Goal: Task Accomplishment & Management: Complete application form

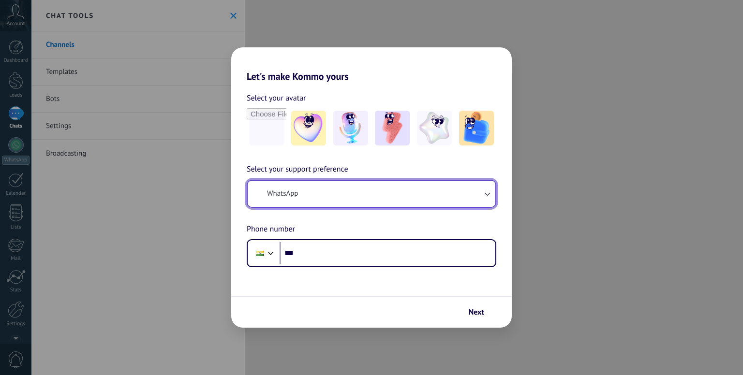
click at [331, 202] on button "WhatsApp" at bounding box center [372, 194] width 248 height 26
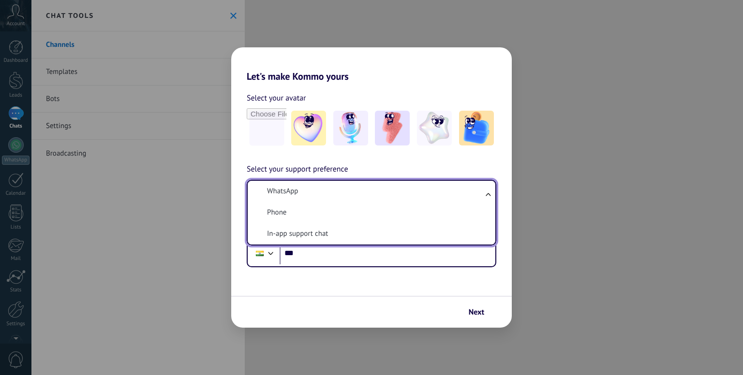
click at [372, 149] on div "Select your avatar Select your support preference WhatsApp WhatsApp Phone In-ap…" at bounding box center [371, 174] width 281 height 185
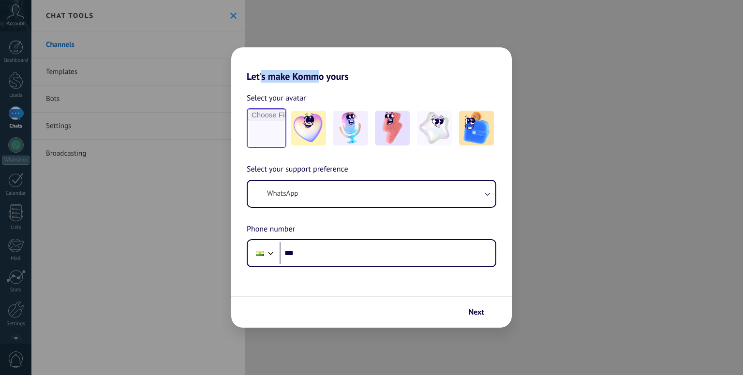
drag, startPoint x: 315, startPoint y: 64, endPoint x: 277, endPoint y: 111, distance: 60.1
click at [269, 93] on div "Let's make Kommo yours Select your avatar Select your support preference WhatsA…" at bounding box center [371, 187] width 281 height 281
click at [269, 114] on input "file" at bounding box center [267, 128] width 38 height 38
type input "**********"
click at [364, 79] on h2 "Let's make Kommo yours" at bounding box center [371, 64] width 281 height 35
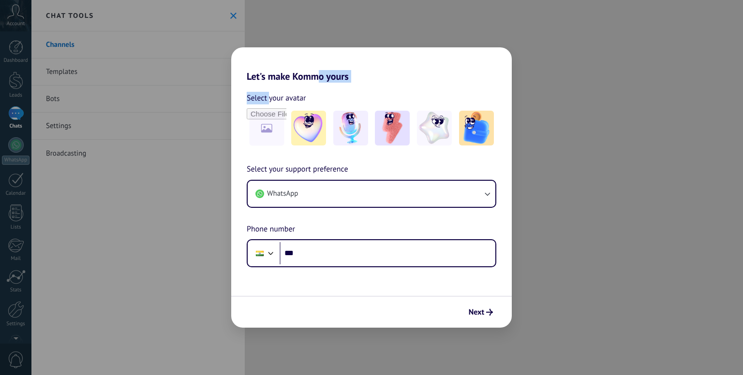
click at [353, 62] on h2 "Let's make Kommo yours" at bounding box center [371, 64] width 281 height 35
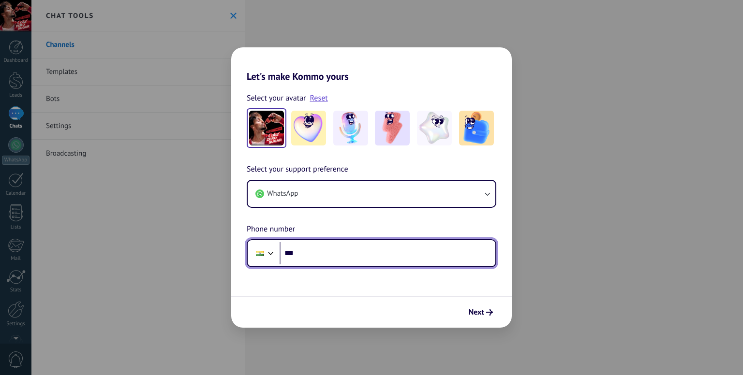
click at [365, 250] on input "***" at bounding box center [388, 253] width 216 height 22
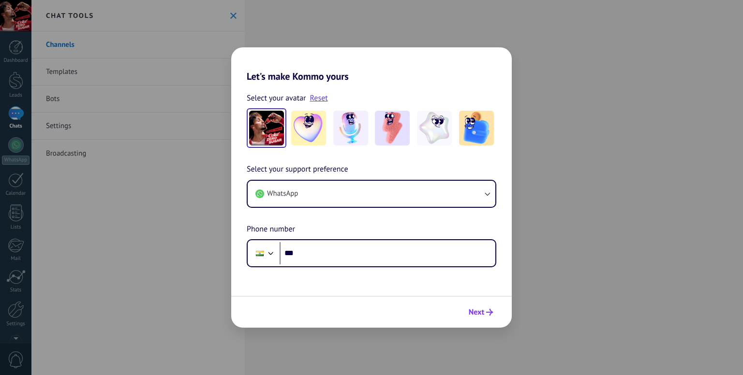
click at [488, 316] on button "Next" at bounding box center [480, 312] width 33 height 16
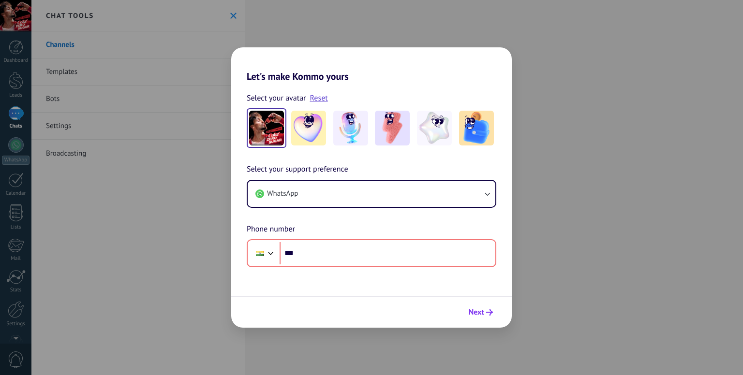
click at [488, 313] on icon "submit" at bounding box center [489, 312] width 7 height 7
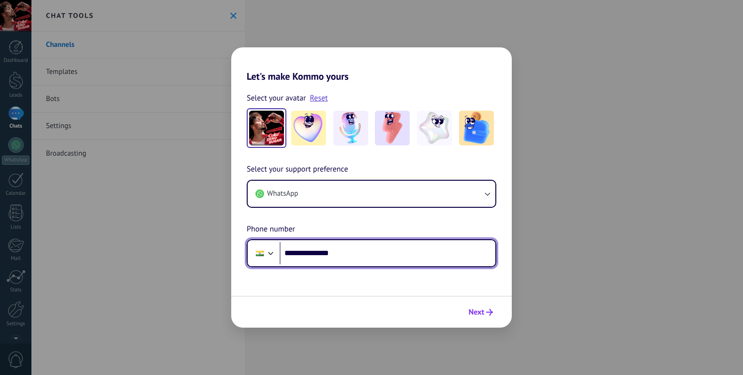
type input "**********"
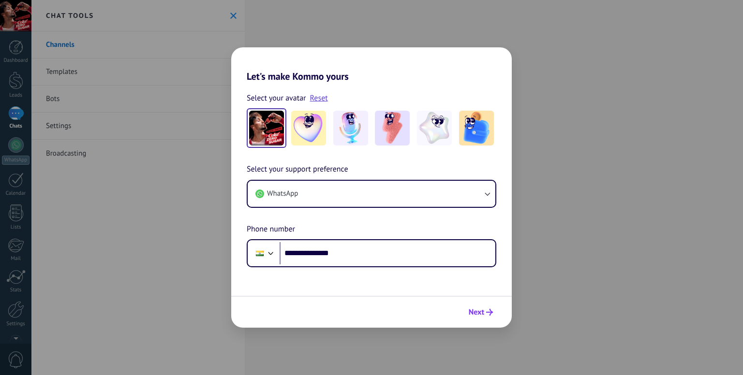
click at [479, 304] on div "Next" at bounding box center [480, 312] width 33 height 16
click at [479, 309] on span "Next" at bounding box center [476, 312] width 15 height 7
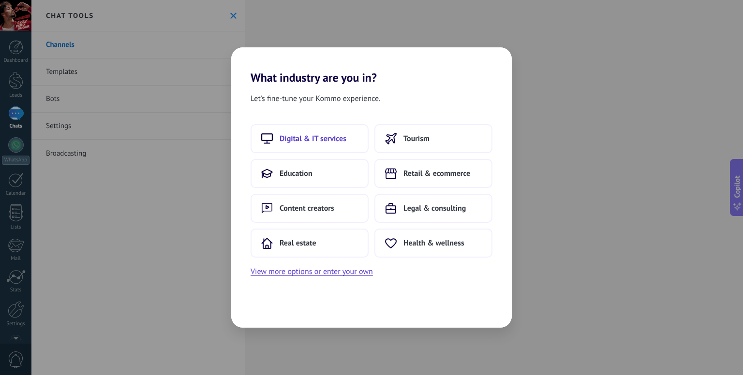
click at [339, 145] on button "Digital & IT services" at bounding box center [310, 138] width 118 height 29
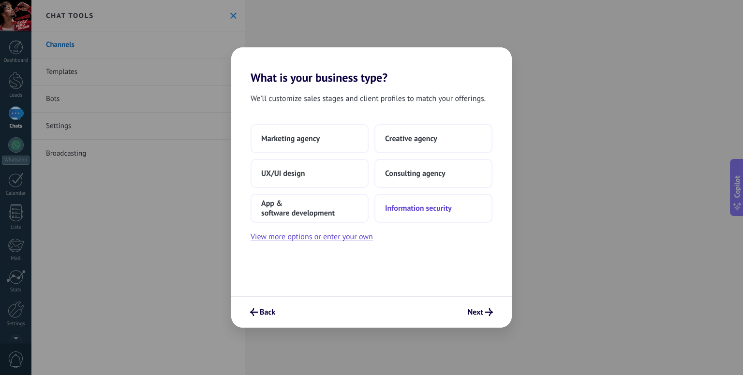
click at [413, 209] on span "Information security" at bounding box center [418, 209] width 67 height 10
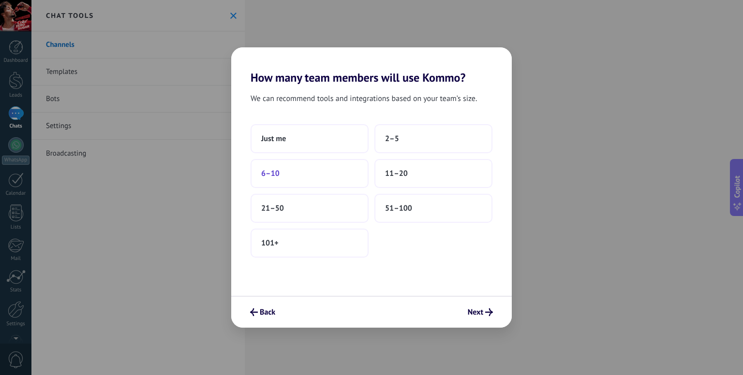
click at [282, 164] on button "6–10" at bounding box center [310, 173] width 118 height 29
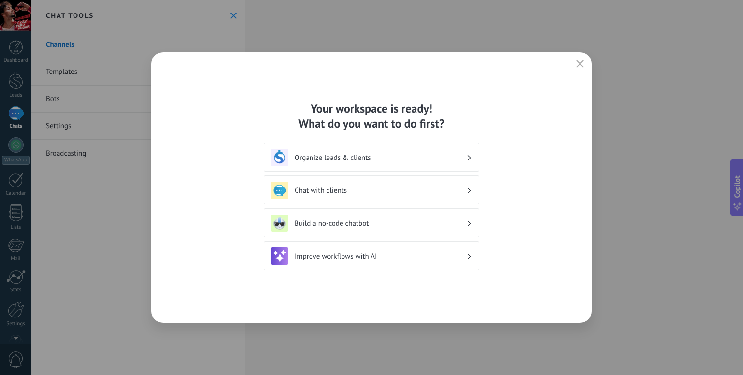
click at [380, 161] on h3 "Organize leads & clients" at bounding box center [381, 157] width 172 height 9
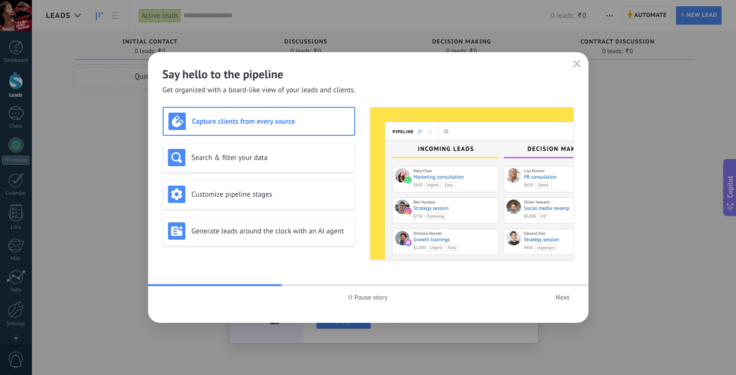
click at [358, 300] on span "Pause story" at bounding box center [370, 297] width 33 height 7
click at [359, 299] on span "Play story" at bounding box center [371, 297] width 29 height 7
click at [220, 163] on div "Search & filter your data" at bounding box center [259, 157] width 182 height 17
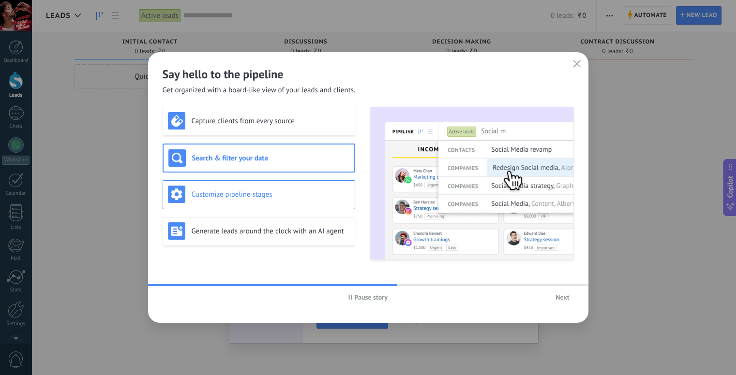
click at [242, 191] on h3 "Customize pipeline stages" at bounding box center [271, 194] width 158 height 9
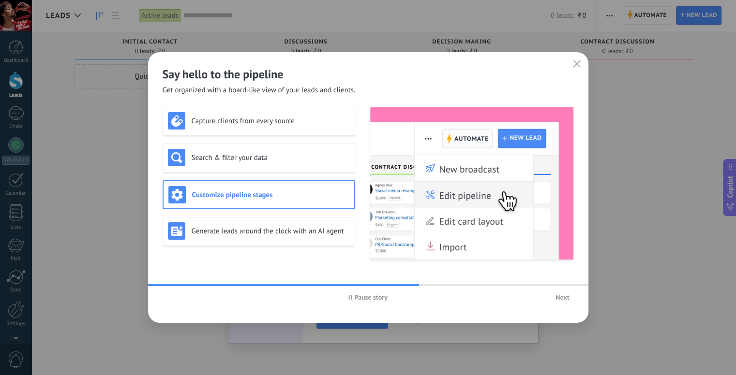
click at [243, 208] on div "Customize pipeline stages" at bounding box center [259, 194] width 193 height 29
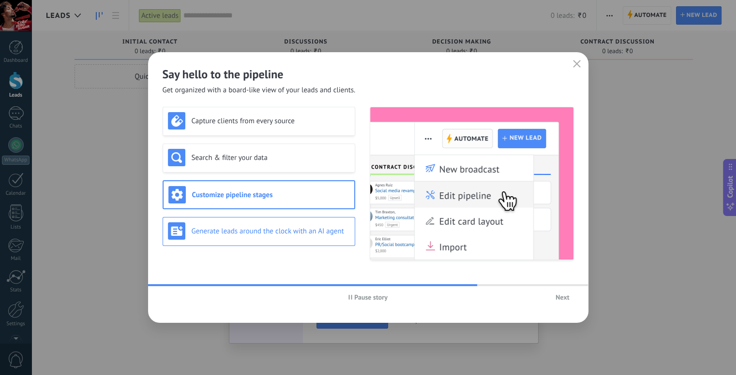
click at [249, 223] on div "Generate leads around the clock with an AI agent" at bounding box center [259, 231] width 182 height 17
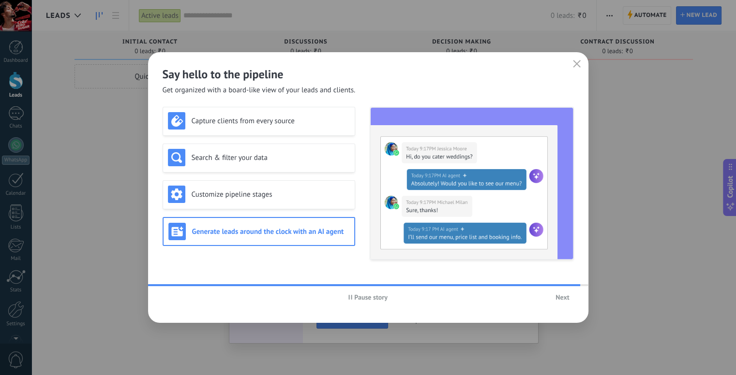
click at [557, 298] on span "Next" at bounding box center [562, 297] width 14 height 7
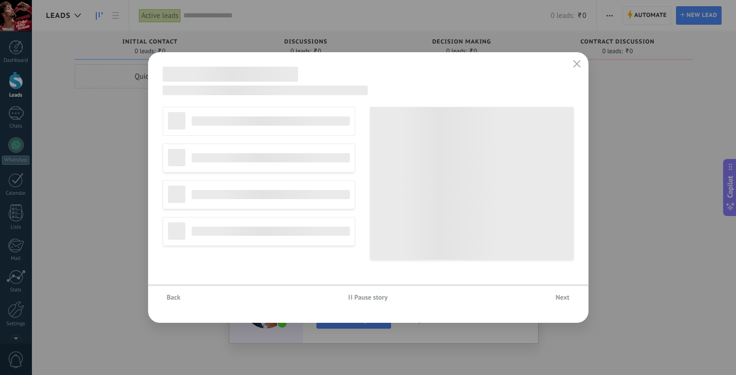
click at [557, 298] on span "Next" at bounding box center [562, 297] width 14 height 7
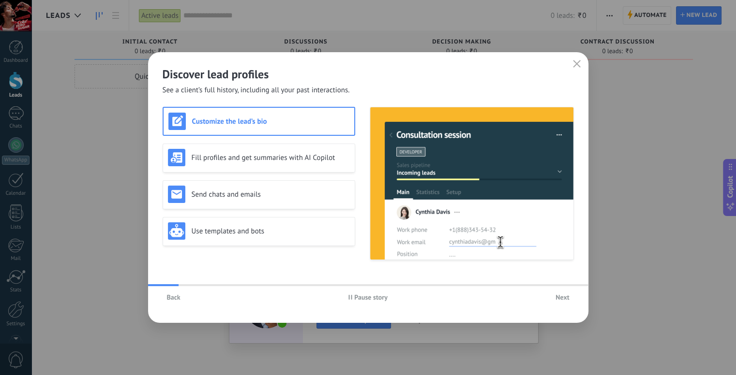
click at [557, 298] on span "Next" at bounding box center [562, 297] width 14 height 7
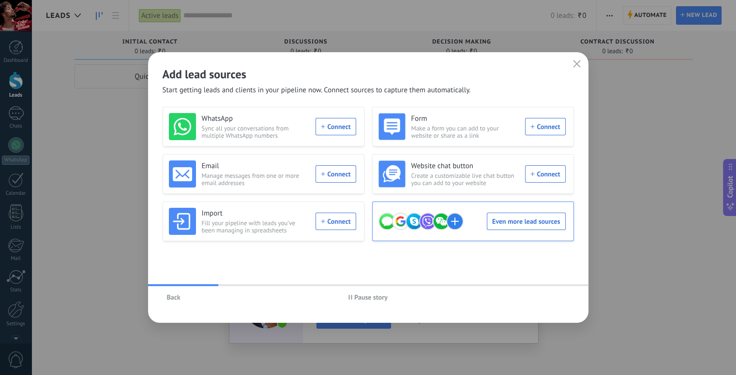
click at [532, 223] on div "Even more lead sources" at bounding box center [471, 221] width 187 height 27
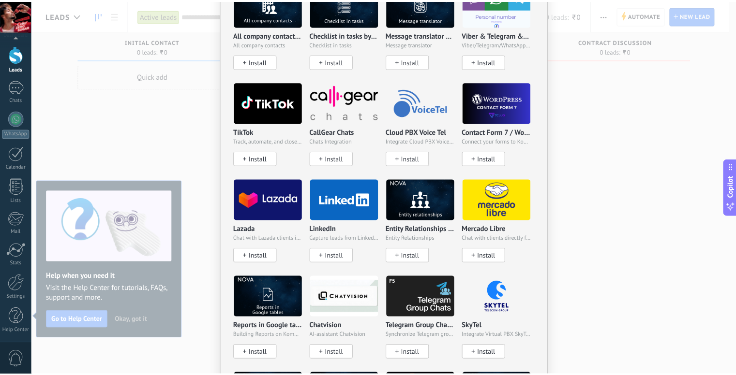
scroll to position [1327, 0]
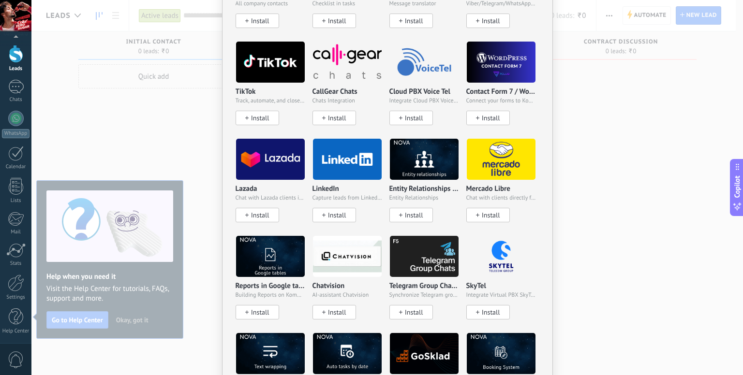
click at [256, 211] on span "Install" at bounding box center [260, 215] width 18 height 8
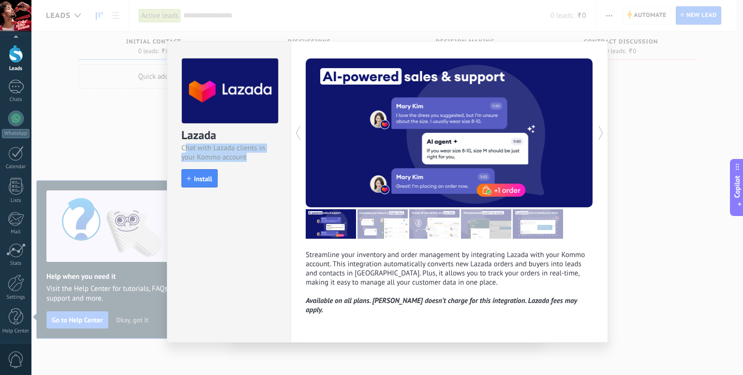
drag, startPoint x: 184, startPoint y: 149, endPoint x: 253, endPoint y: 156, distance: 69.5
click at [253, 156] on div "Chat with Lazada clients in your Kommo account" at bounding box center [228, 153] width 95 height 18
click at [254, 156] on div "Chat with Lazada clients in your Kommo account" at bounding box center [228, 153] width 95 height 18
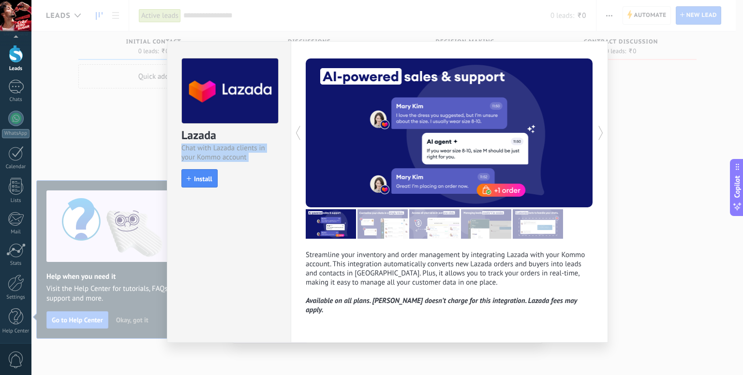
click at [254, 156] on div "Chat with Lazada clients in your Kommo account" at bounding box center [228, 153] width 95 height 18
click at [215, 179] on button "Install" at bounding box center [199, 178] width 36 height 18
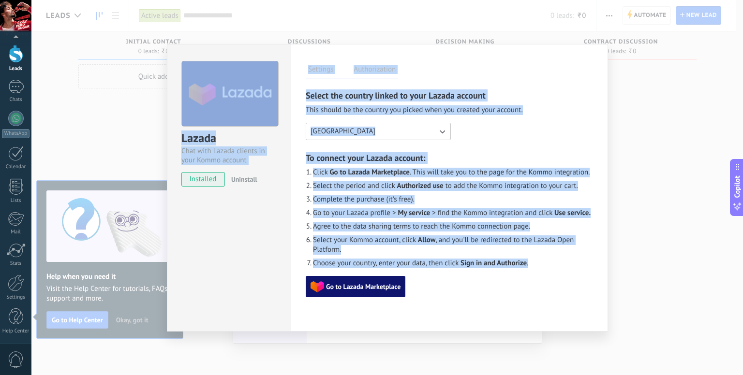
drag, startPoint x: 306, startPoint y: 302, endPoint x: 575, endPoint y: 295, distance: 269.1
click at [551, 291] on div "To connect your Lazada account: Click Go to Lazada Marketplace . This will take…" at bounding box center [449, 225] width 287 height 146
click at [480, 121] on div "Select the country linked to your Lazada account This should be the country you…" at bounding box center [449, 114] width 287 height 51
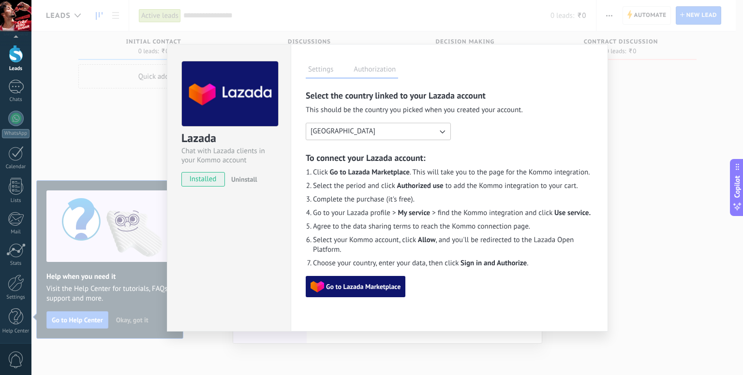
click at [393, 135] on button "[GEOGRAPHIC_DATA]" at bounding box center [378, 131] width 145 height 17
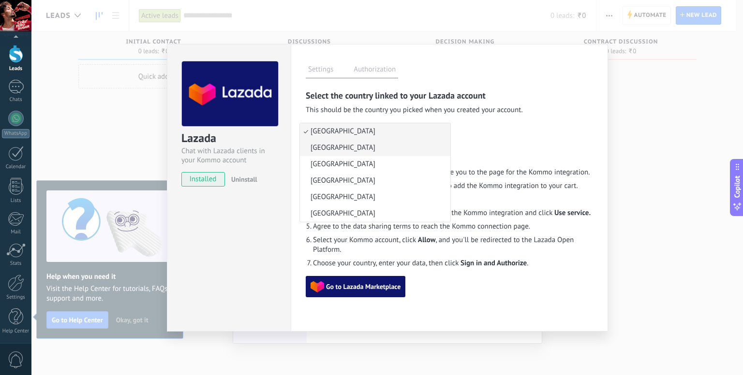
click at [334, 151] on span "[GEOGRAPHIC_DATA]" at bounding box center [343, 148] width 65 height 10
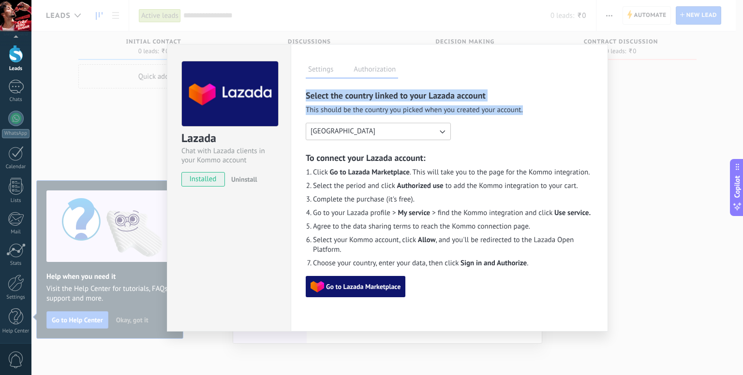
drag, startPoint x: 324, startPoint y: 100, endPoint x: 539, endPoint y: 115, distance: 215.3
click at [539, 115] on div "Settings Authorization This tab logs the users who have granted integration acc…" at bounding box center [449, 188] width 317 height 288
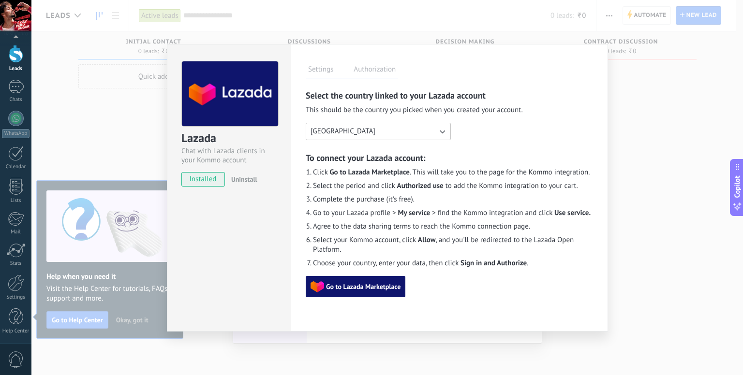
click at [539, 113] on div "Select the country linked to your Lazada account This should be the country you…" at bounding box center [449, 114] width 287 height 51
click at [373, 71] on label "Authorization" at bounding box center [374, 71] width 47 height 14
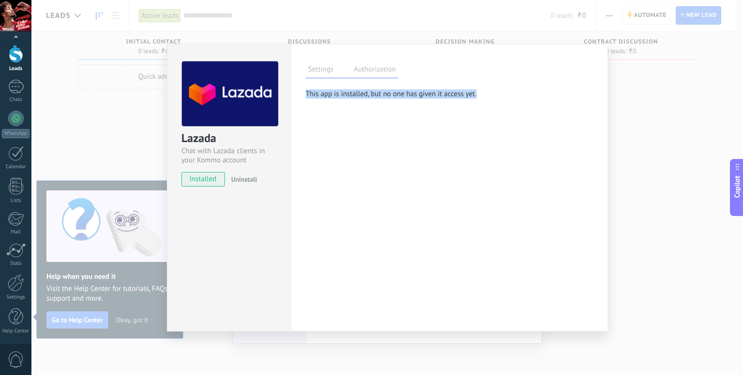
drag, startPoint x: 306, startPoint y: 93, endPoint x: 482, endPoint y: 97, distance: 175.6
click at [482, 97] on p "This app is installed, but no one has given it access yet." at bounding box center [441, 93] width 270 height 9
click at [483, 96] on p "This app is installed, but no one has given it access yet." at bounding box center [441, 93] width 270 height 9
click at [341, 70] on div "Settings Authorization" at bounding box center [352, 69] width 92 height 17
click at [335, 71] on label "Settings" at bounding box center [321, 71] width 30 height 14
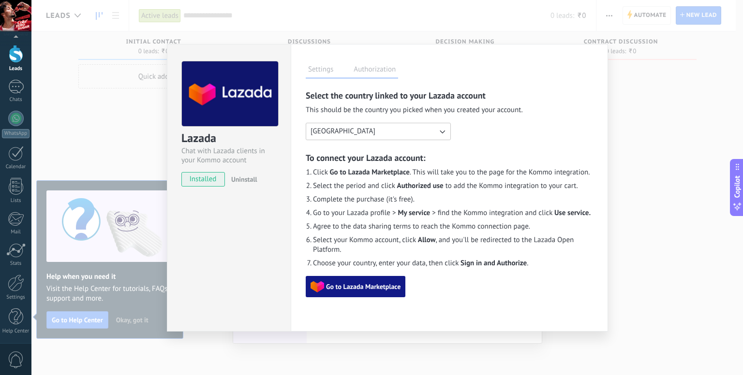
click at [372, 282] on span "Go to Lazada Marketplace" at bounding box center [356, 287] width 90 height 11
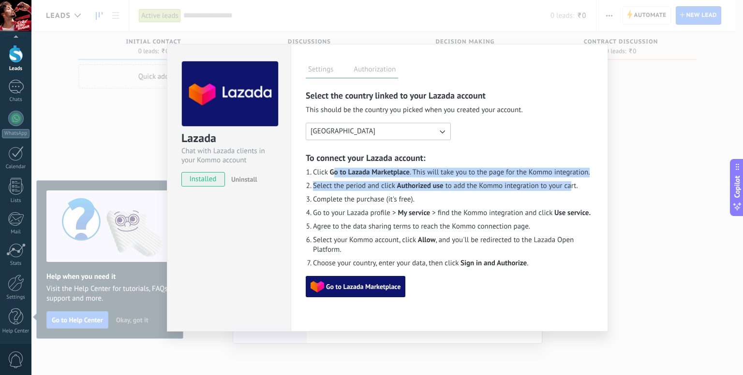
drag, startPoint x: 345, startPoint y: 175, endPoint x: 572, endPoint y: 187, distance: 227.7
click at [572, 187] on ol "Click Go to Lazada Marketplace . This will take you to the page for the Kommo i…" at bounding box center [449, 218] width 287 height 101
click at [572, 187] on span "Select the period and click Authorized use to add the Kommo integration to your…" at bounding box center [445, 186] width 265 height 10
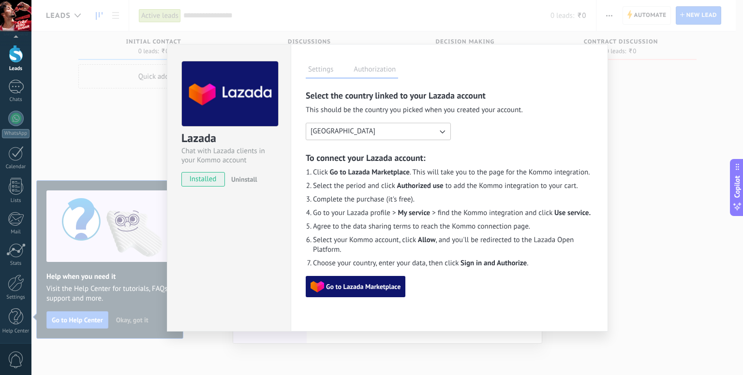
click at [429, 188] on strong "Authorized use" at bounding box center [420, 185] width 46 height 9
click at [349, 198] on span "Complete the purchase (it's free) ." at bounding box center [364, 200] width 102 height 10
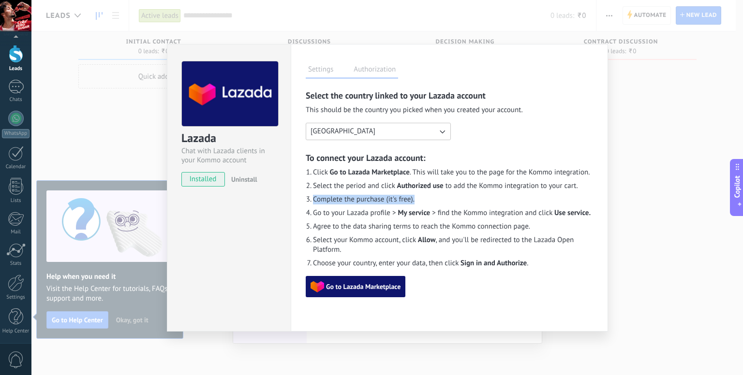
click at [349, 198] on span "Complete the purchase (it's free) ." at bounding box center [364, 200] width 102 height 10
click at [350, 211] on span "Go to your Lazada profile > My service > find the Kommo integration and click U…" at bounding box center [452, 214] width 278 height 10
click at [362, 283] on span "Go to Lazada Marketplace" at bounding box center [363, 286] width 75 height 7
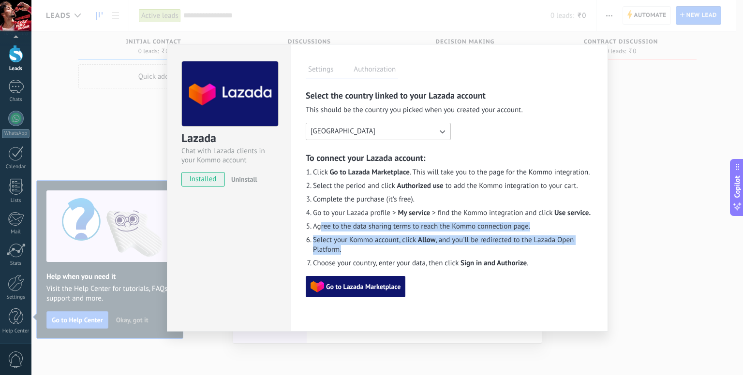
drag, startPoint x: 319, startPoint y: 227, endPoint x: 380, endPoint y: 250, distance: 65.1
click at [380, 250] on ol "Click Go to Lazada Marketplace . This will take you to the page for the Kommo i…" at bounding box center [449, 218] width 287 height 101
click at [385, 249] on span "Select your Kommo account, click Allow , and you'll be redirected to the Lazada…" at bounding box center [453, 245] width 280 height 19
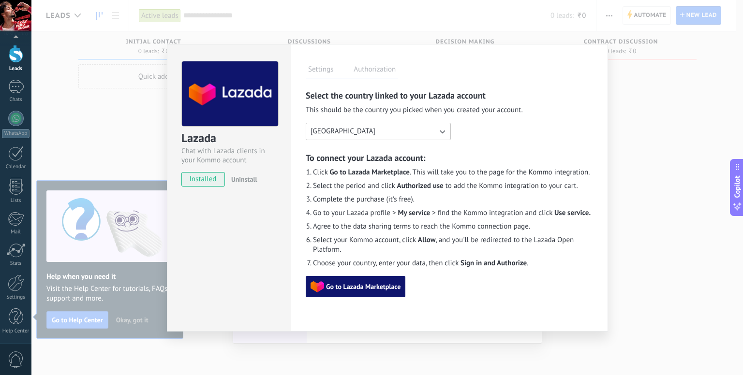
drag, startPoint x: 665, startPoint y: 119, endPoint x: 629, endPoint y: 115, distance: 36.5
click at [665, 119] on div "Lazada Chat with Lazada clients in your Kommo account installed Uninstall Setti…" at bounding box center [387, 187] width 712 height 375
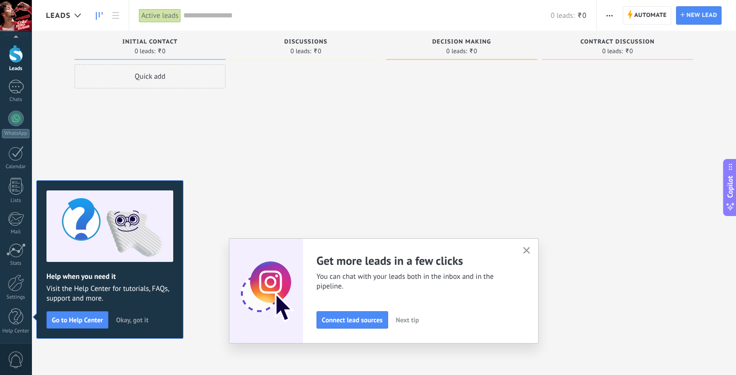
click at [306, 48] on span "0 leads:" at bounding box center [300, 51] width 21 height 6
click at [453, 48] on span "0 leads:" at bounding box center [456, 51] width 21 height 6
click at [585, 47] on div "0 leads: ₹0" at bounding box center [617, 51] width 141 height 8
click at [127, 321] on span "Okay, got it" at bounding box center [132, 320] width 32 height 7
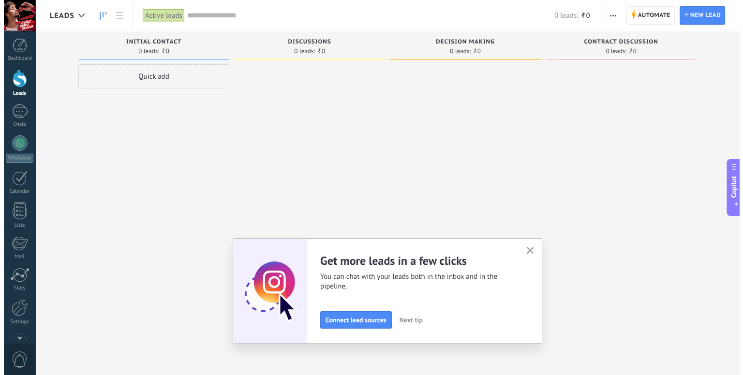
scroll to position [0, 0]
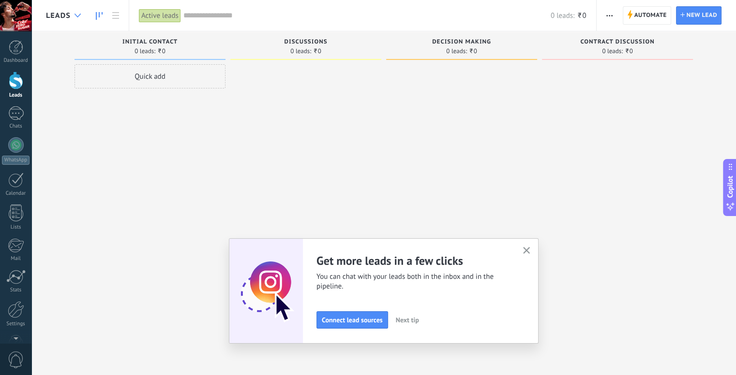
click at [70, 12] on div at bounding box center [78, 15] width 16 height 19
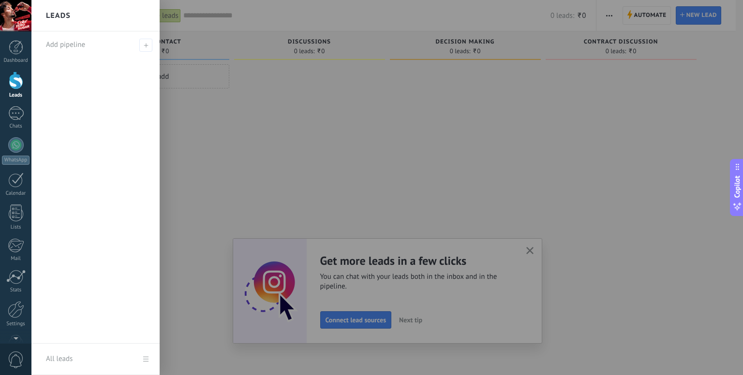
click at [16, 352] on span "0" at bounding box center [16, 360] width 16 height 17
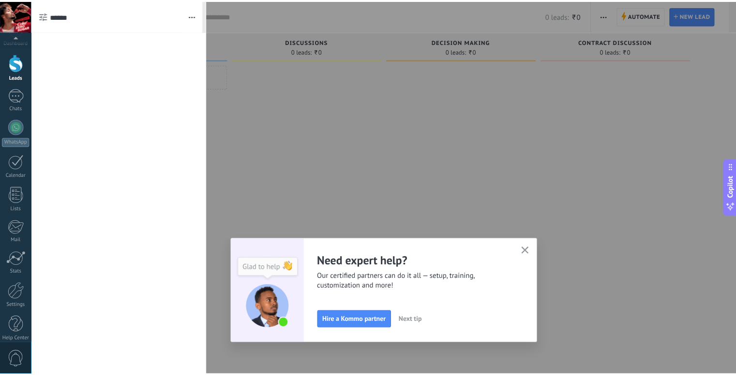
scroll to position [27, 0]
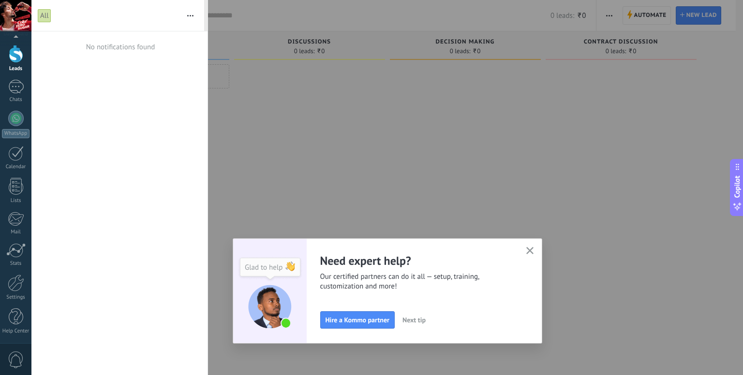
click at [13, 300] on div "Dashboard Leads Chats WhatsApp Customers" at bounding box center [15, 179] width 31 height 331
click at [14, 281] on div at bounding box center [16, 283] width 16 height 17
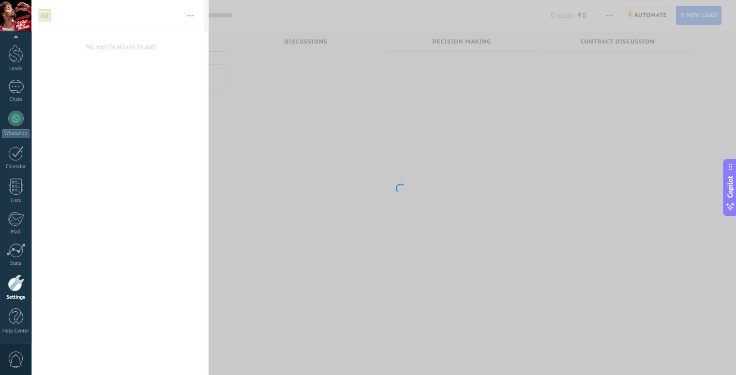
scroll to position [16, 0]
click at [561, 157] on body ".abccls-1,.abccls-2{fill-rule:evenodd}.abccls-2{fill:#fff} .abfcls-1{fill:none}…" at bounding box center [368, 171] width 736 height 375
click at [11, 47] on div at bounding box center [16, 54] width 15 height 18
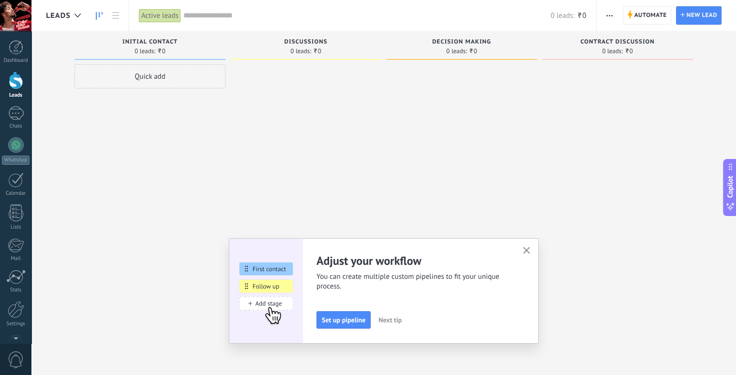
click at [530, 251] on icon "button" at bounding box center [526, 250] width 7 height 7
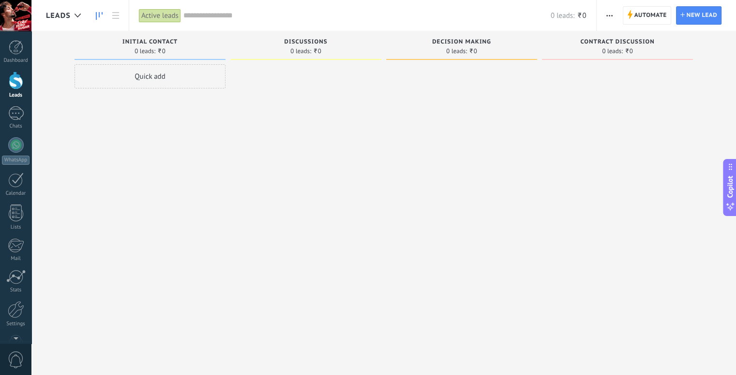
click at [68, 14] on span "Leads" at bounding box center [58, 15] width 25 height 9
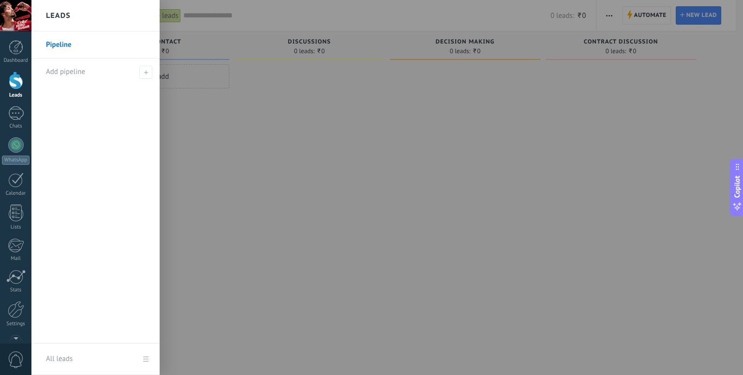
click at [68, 14] on h2 "Leads" at bounding box center [58, 15] width 25 height 30
click at [0, 17] on div at bounding box center [15, 15] width 31 height 31
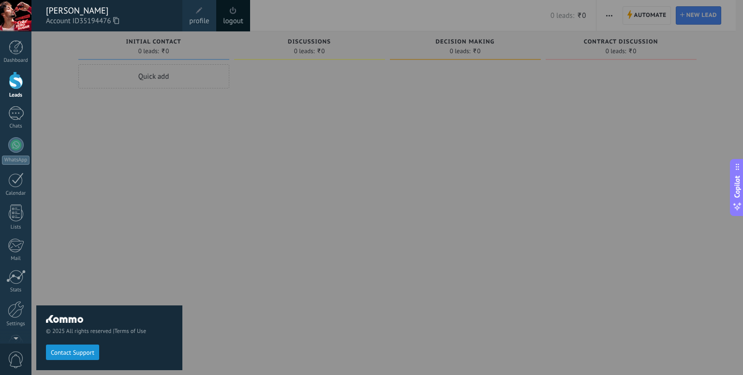
click at [244, 19] on div "logout" at bounding box center [233, 15] width 34 height 31
